Goal: Transaction & Acquisition: Purchase product/service

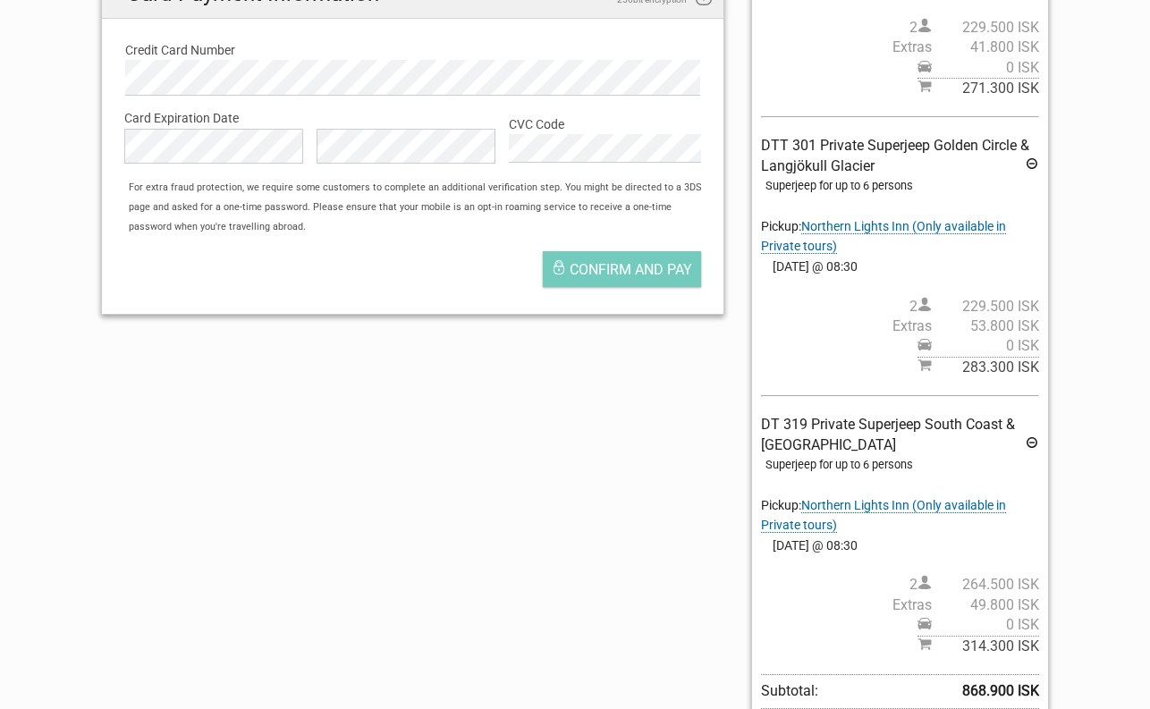
scroll to position [715, 0]
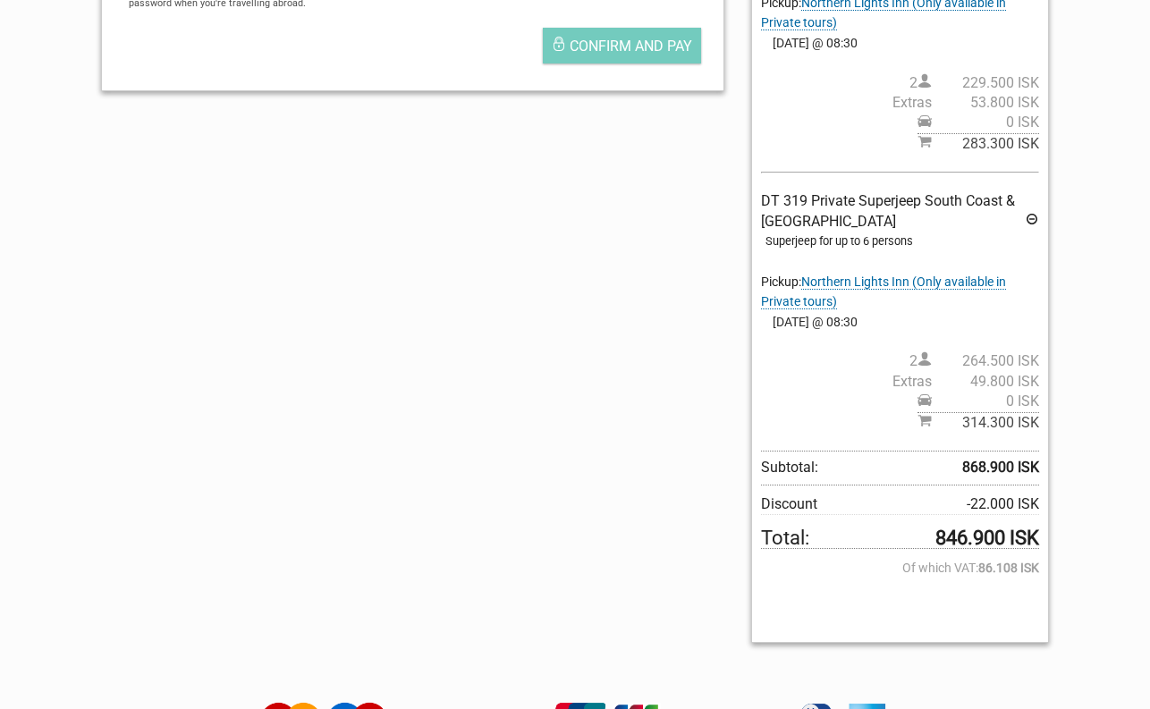
drag, startPoint x: 942, startPoint y: 539, endPoint x: 1088, endPoint y: 622, distance: 167.8
click at [1061, 543] on div "English Español Deutsch Reserved for 7:27 Your Order DT 309 Private Superjeep […" at bounding box center [900, 50] width 325 height 1212
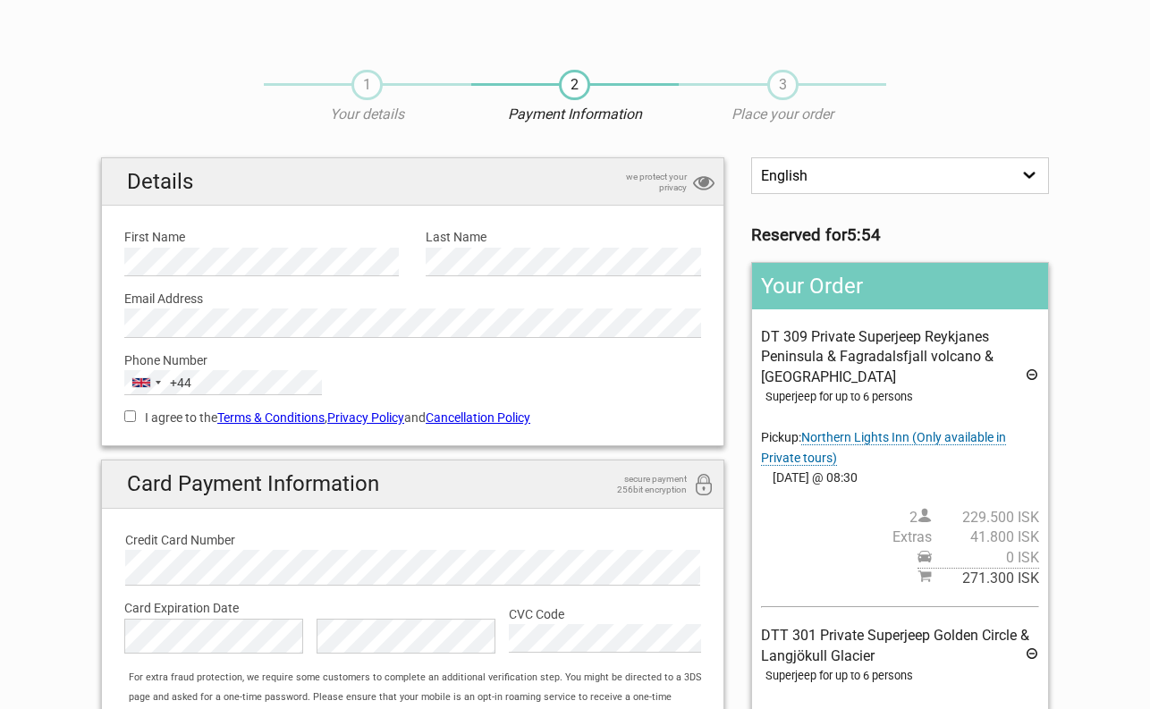
scroll to position [0, 0]
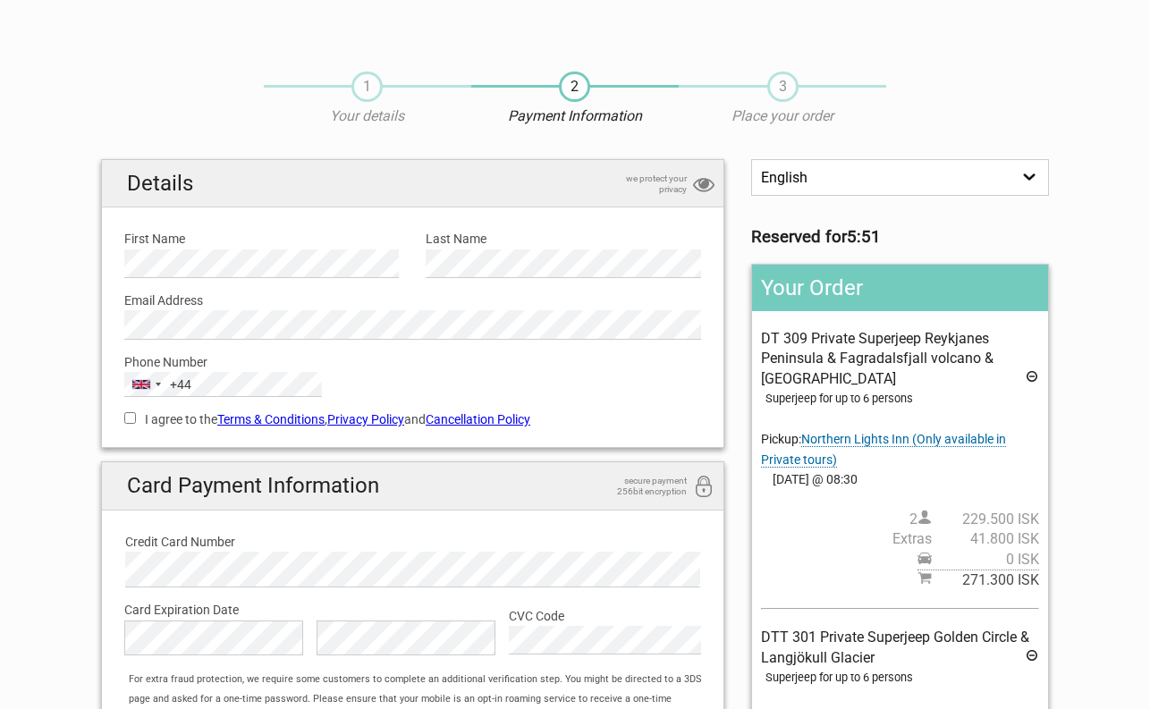
click at [126, 419] on input "I agree to the Terms & Conditions , Privacy Policy and Cancellation Policy" at bounding box center [130, 418] width 12 height 12
checkbox input "true"
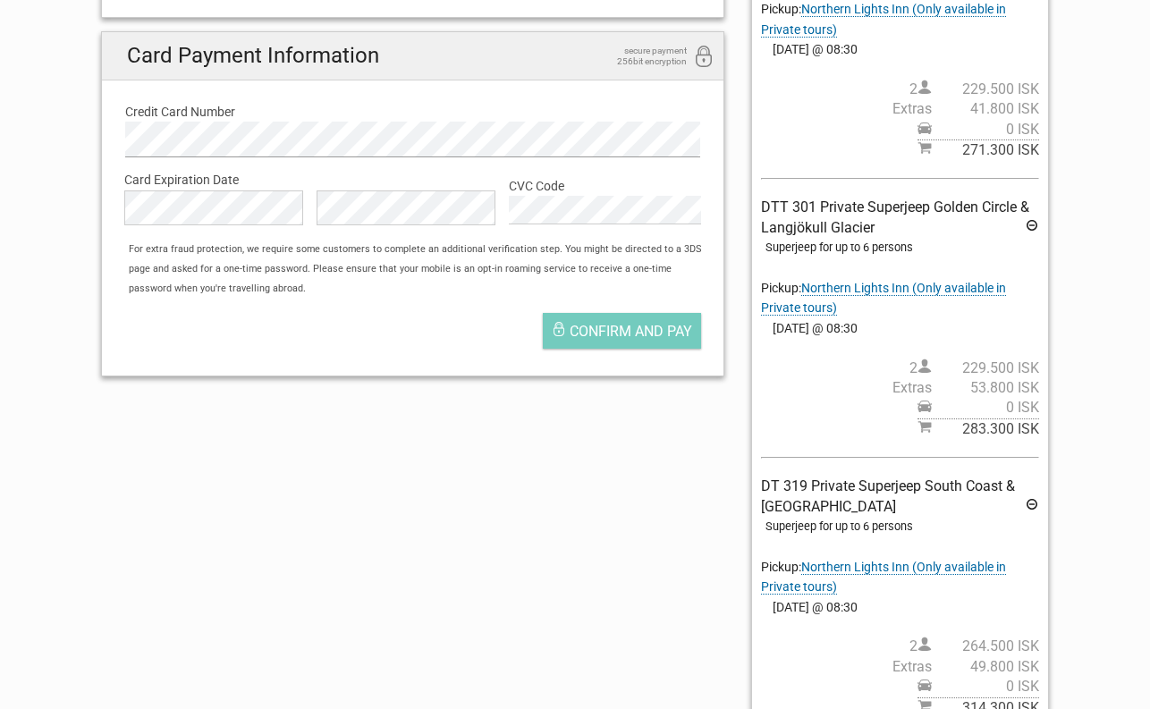
scroll to position [358, 0]
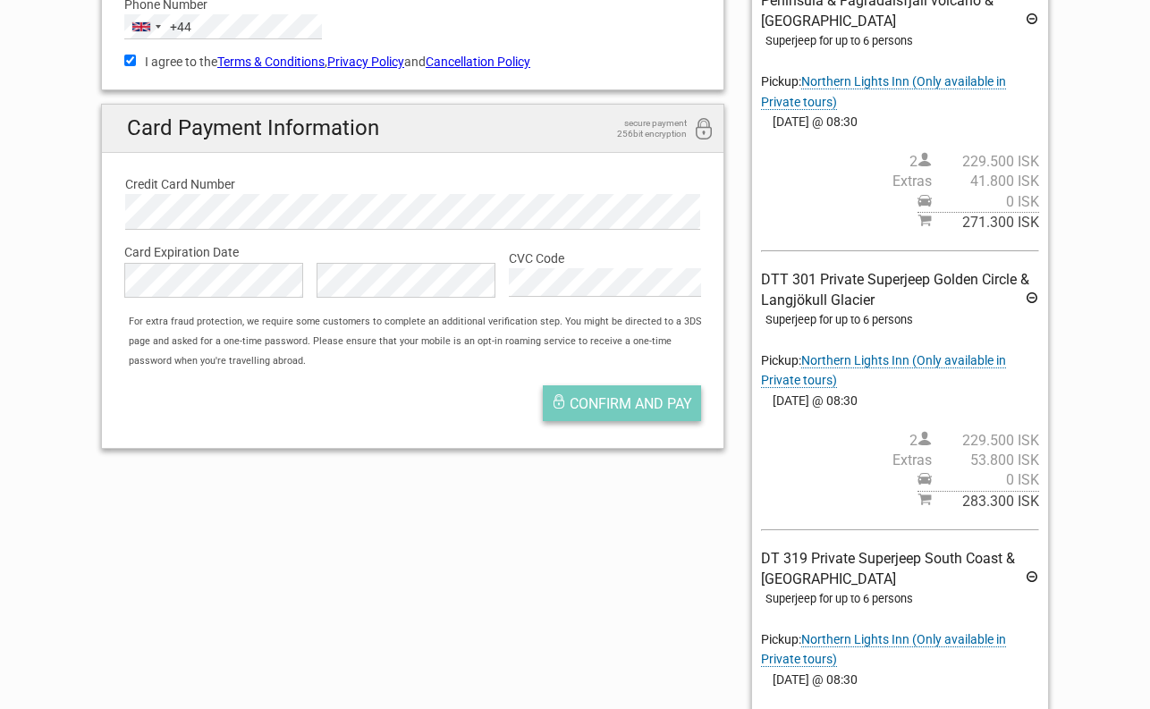
click at [656, 406] on span "Confirm and pay" at bounding box center [631, 403] width 122 height 17
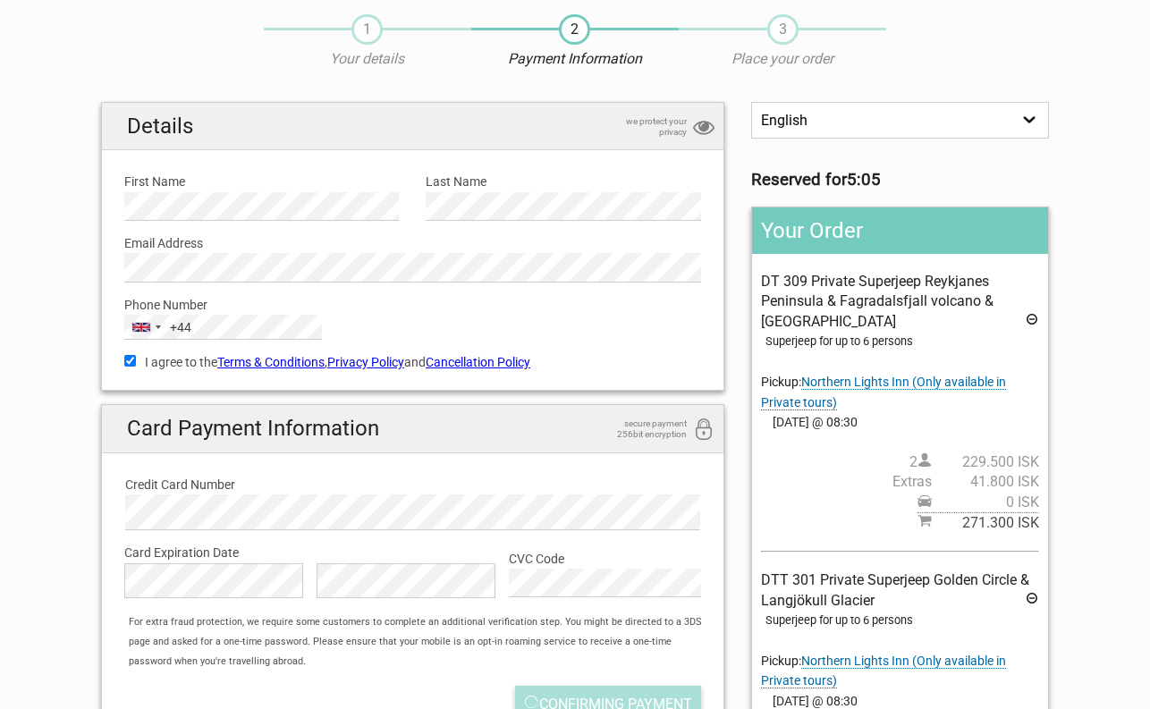
scroll to position [89, 0]
